Goal: Task Accomplishment & Management: Use online tool/utility

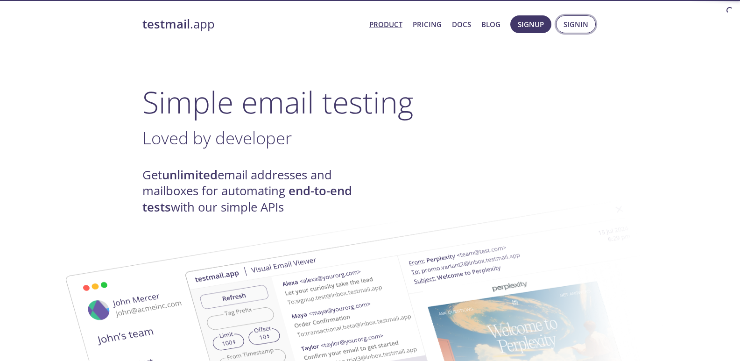
click at [581, 25] on span "Signin" at bounding box center [575, 24] width 25 height 12
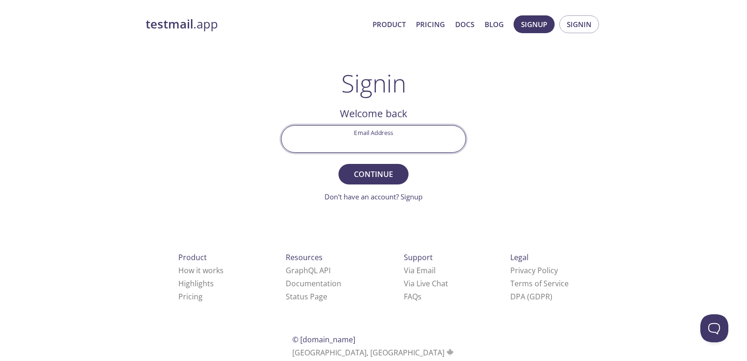
click at [335, 131] on input "Email Address" at bounding box center [373, 139] width 184 height 27
type input "[EMAIL_ADDRESS][DOMAIN_NAME]"
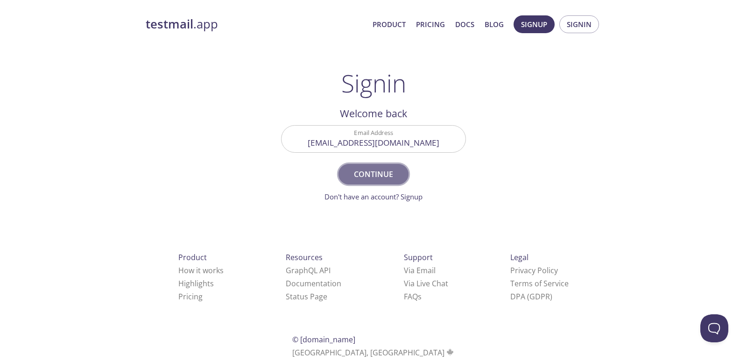
click at [368, 174] on span "Continue" at bounding box center [373, 174] width 49 height 13
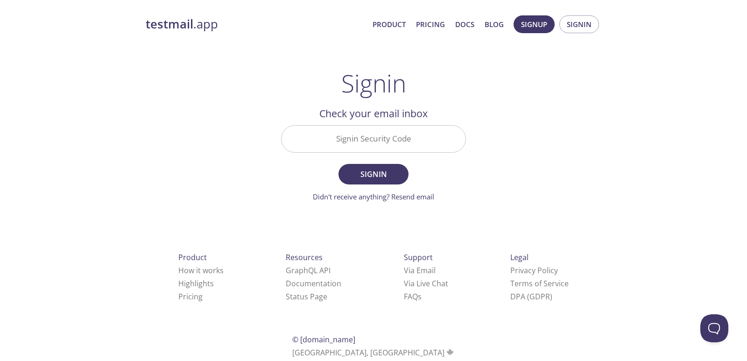
click at [399, 136] on input "Signin Security Code" at bounding box center [373, 139] width 184 height 27
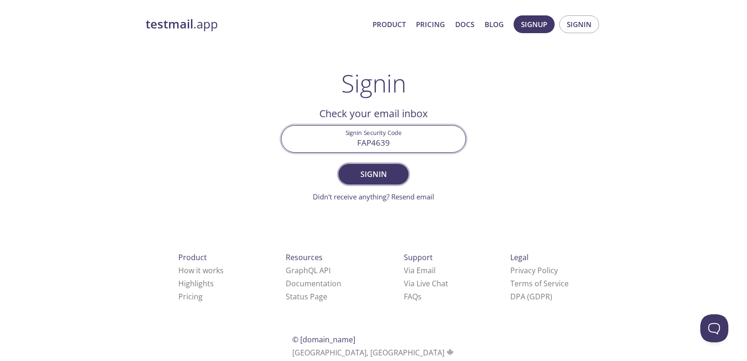
type input "FAP4639"
click at [385, 182] on button "Signin" at bounding box center [373, 174] width 70 height 21
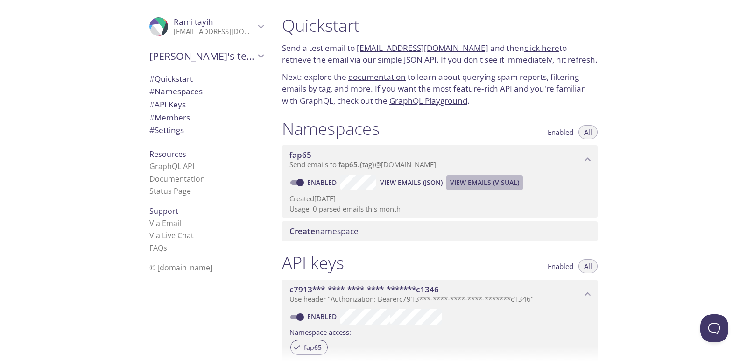
click at [480, 181] on span "View Emails (Visual)" at bounding box center [484, 182] width 69 height 11
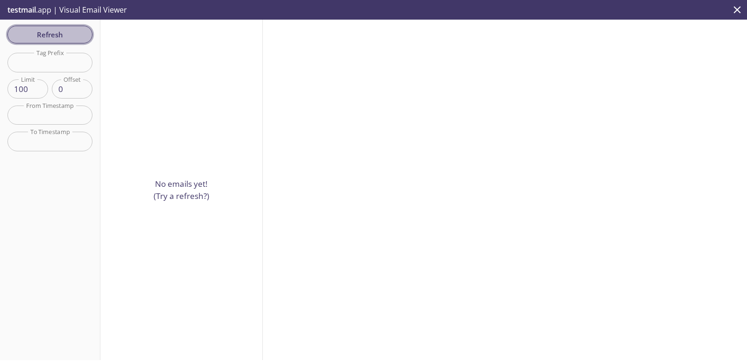
click at [55, 41] on span "Refresh" at bounding box center [50, 34] width 70 height 12
click at [59, 61] on input "text" at bounding box center [49, 62] width 85 height 19
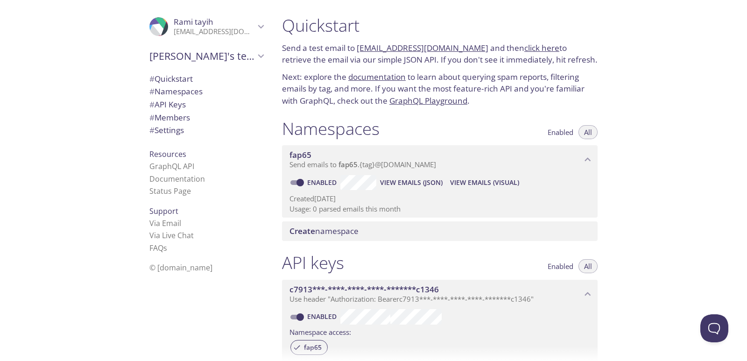
click at [411, 182] on span "View Emails (JSON)" at bounding box center [411, 182] width 63 height 11
click at [490, 185] on span "View Emails (Visual)" at bounding box center [484, 182] width 69 height 11
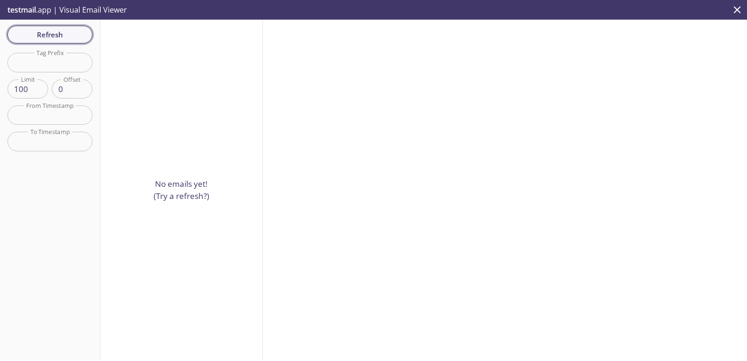
click at [46, 41] on span "Refresh" at bounding box center [50, 34] width 70 height 12
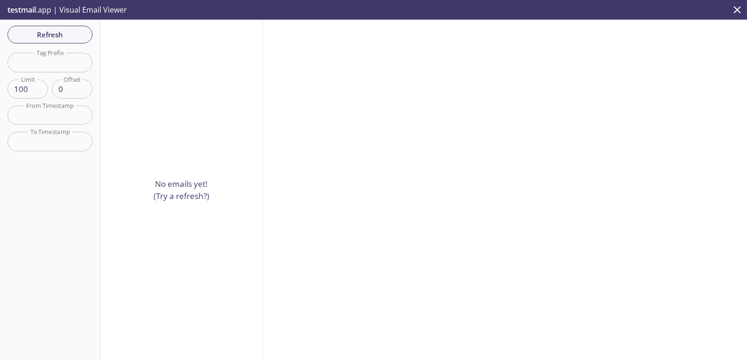
click at [47, 25] on div "Refresh Filters Tag Prefix Tag Prefix Limit 100 Limit Offset 0 Offset From Time…" at bounding box center [50, 190] width 100 height 340
click at [40, 32] on span "Refresh" at bounding box center [50, 34] width 70 height 12
click at [734, 13] on icon "close" at bounding box center [737, 9] width 7 height 7
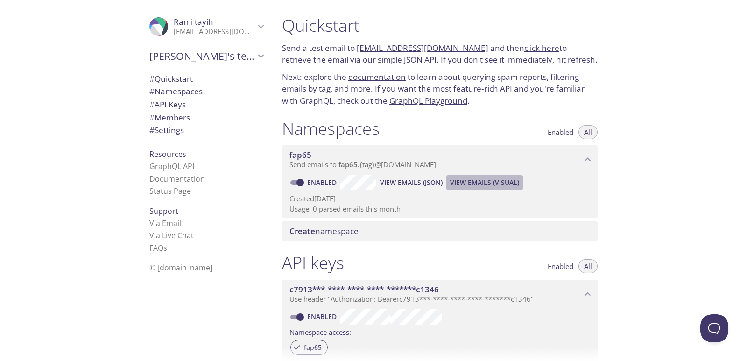
click at [490, 180] on span "View Emails (Visual)" at bounding box center [484, 182] width 69 height 11
